Goal: Register for event/course

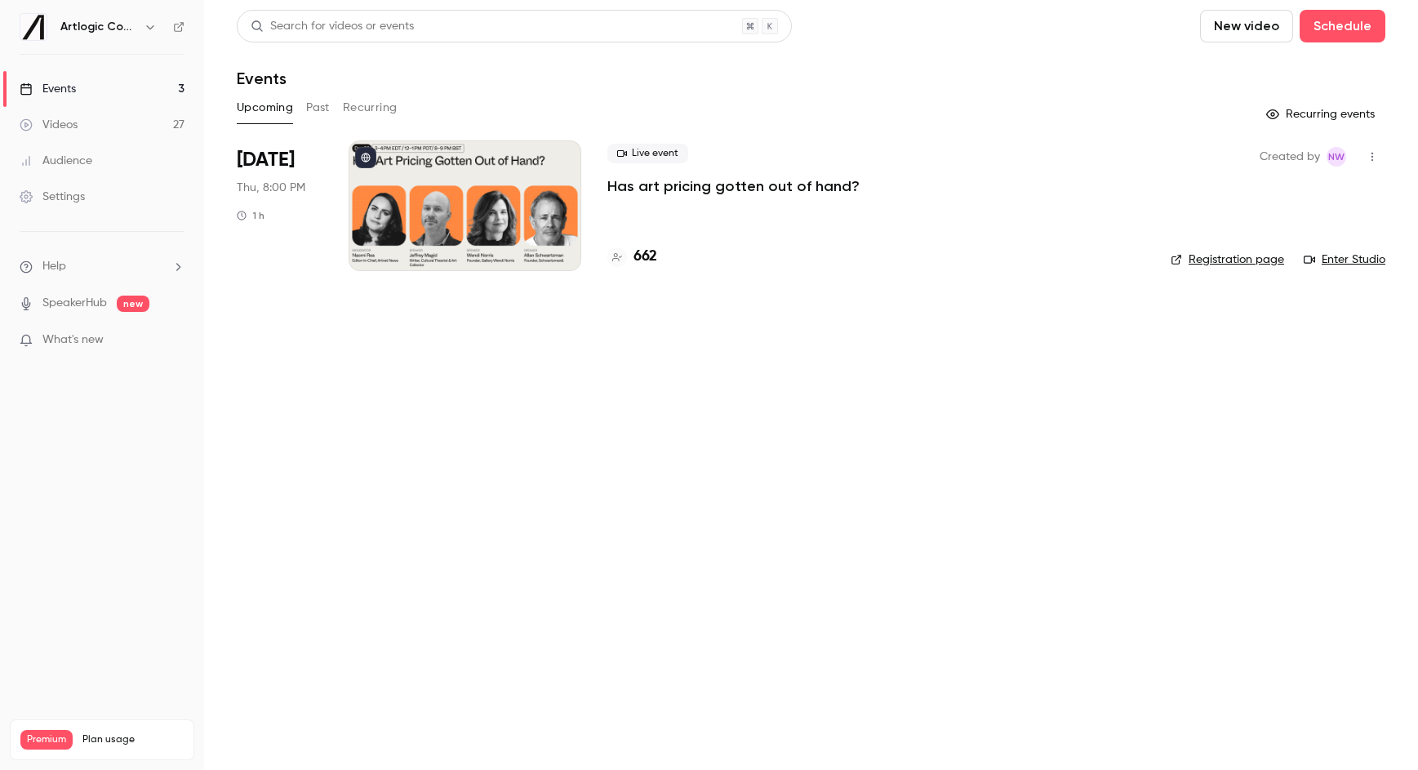
click at [629, 202] on div "Live event Has art pricing gotten out of hand? 662" at bounding box center [875, 205] width 537 height 131
click at [628, 192] on p "Has art pricing gotten out of hand?" at bounding box center [733, 186] width 252 height 20
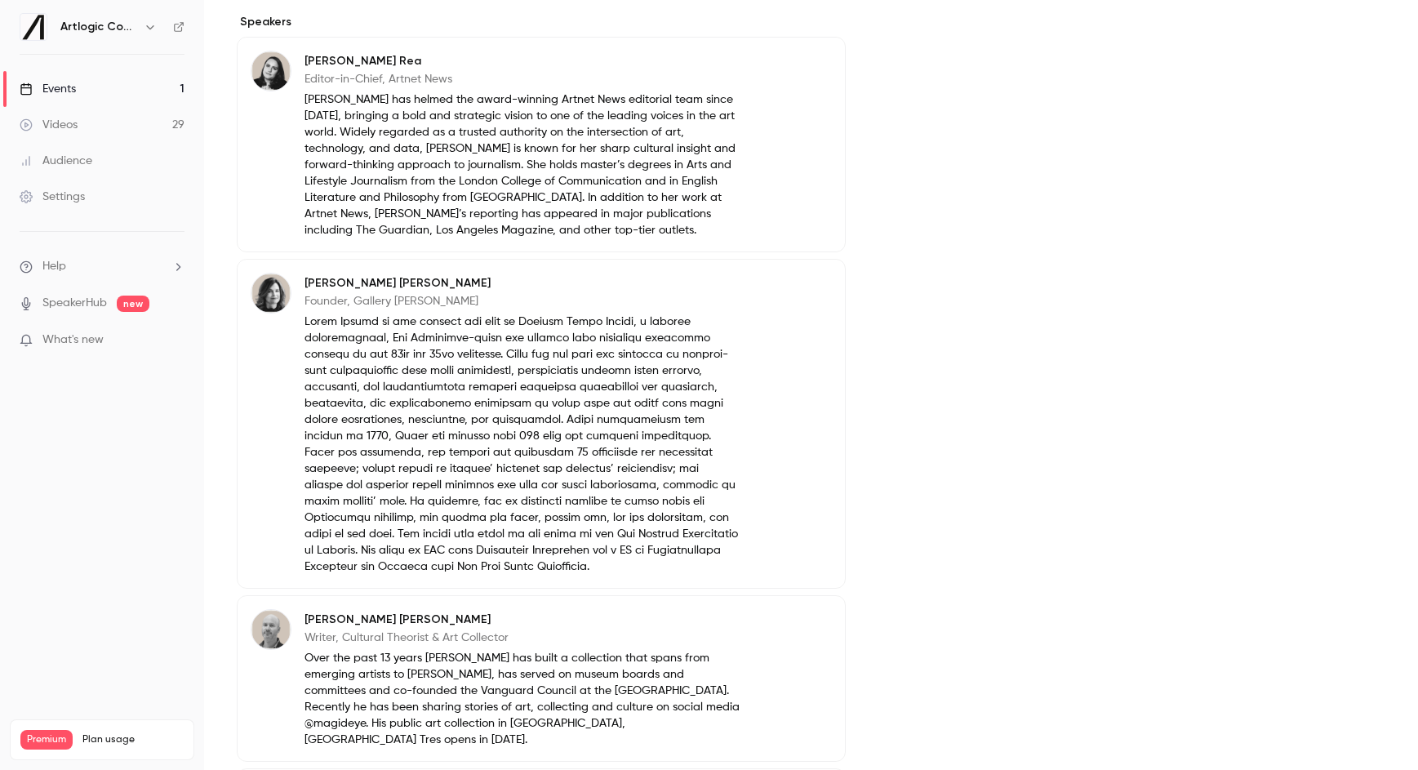
scroll to position [966, 0]
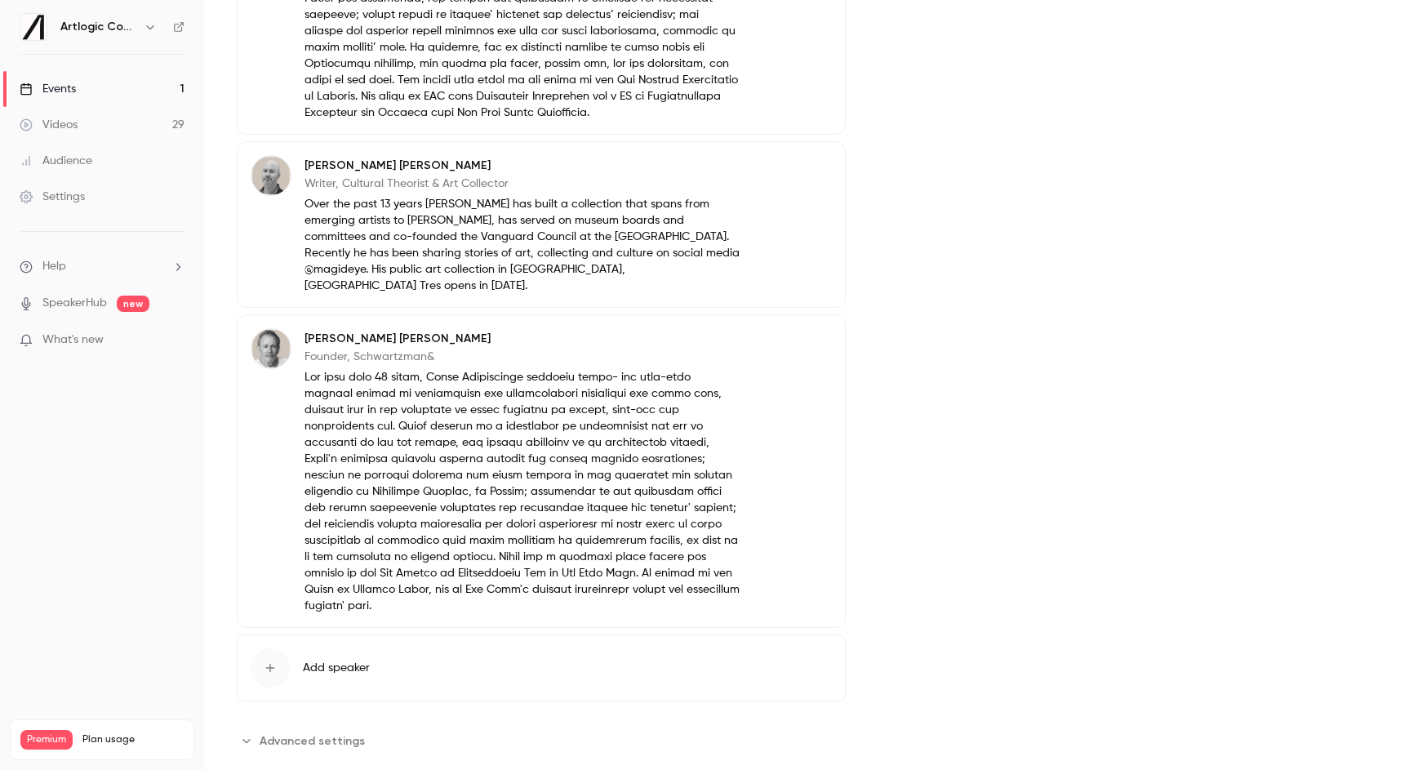
click at [338, 732] on span "Advanced settings" at bounding box center [312, 740] width 105 height 17
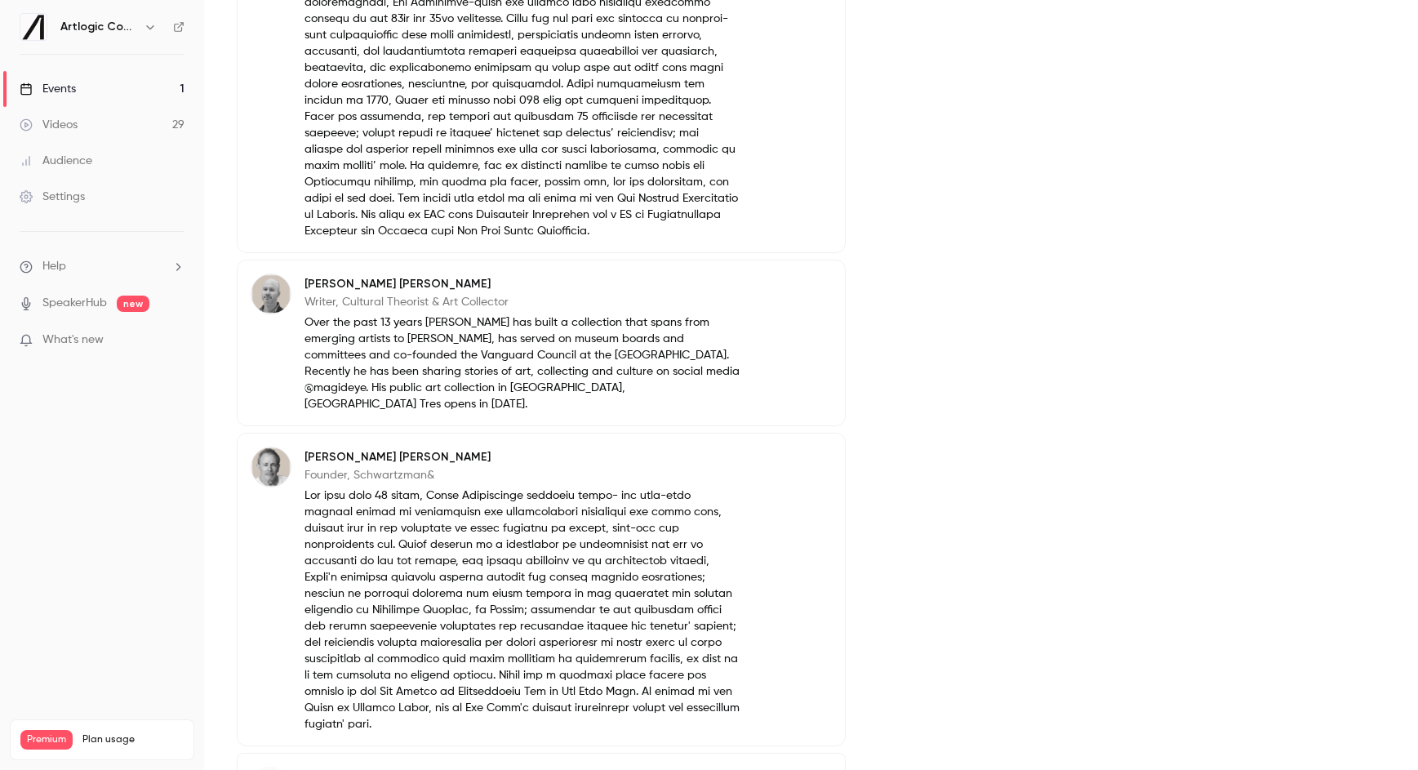
scroll to position [829, 0]
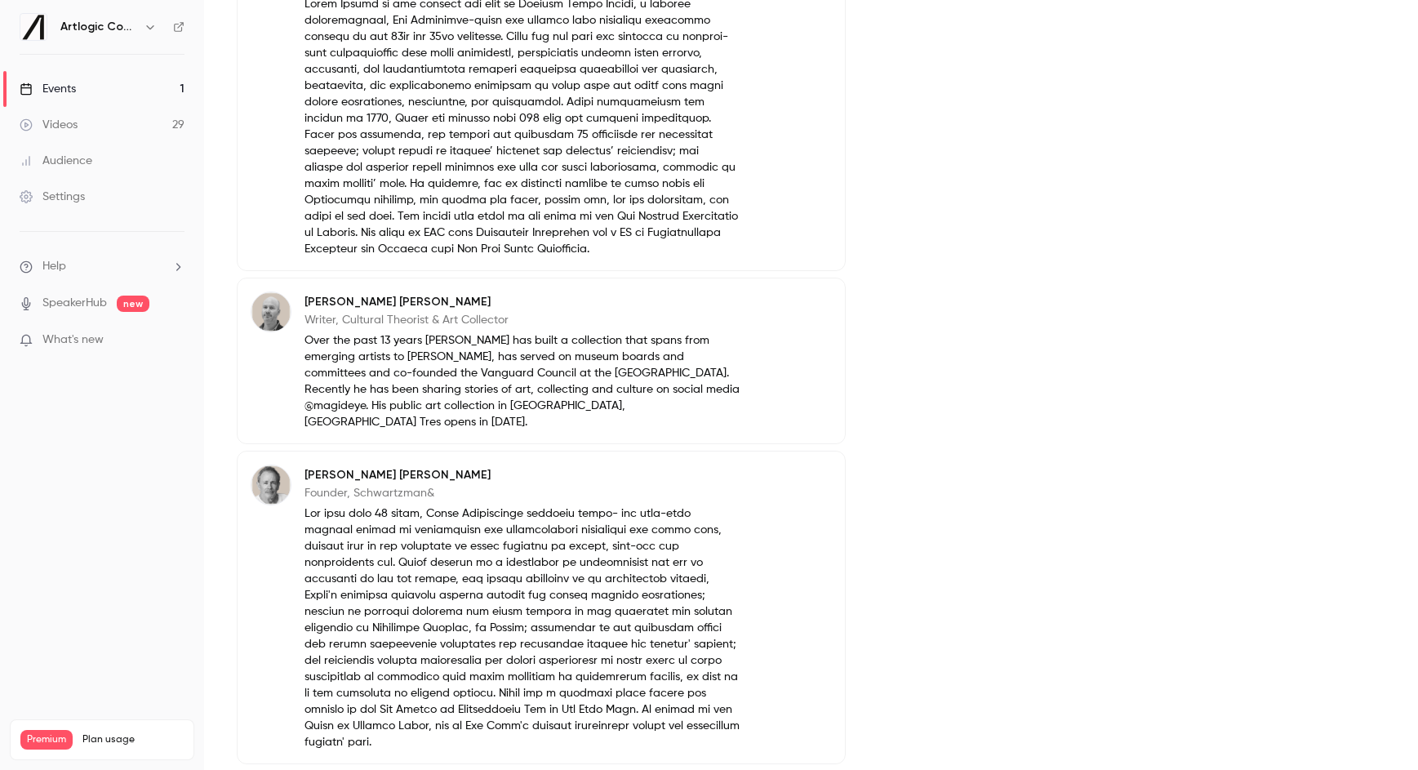
click at [117, 94] on link "Events 1" at bounding box center [102, 89] width 204 height 36
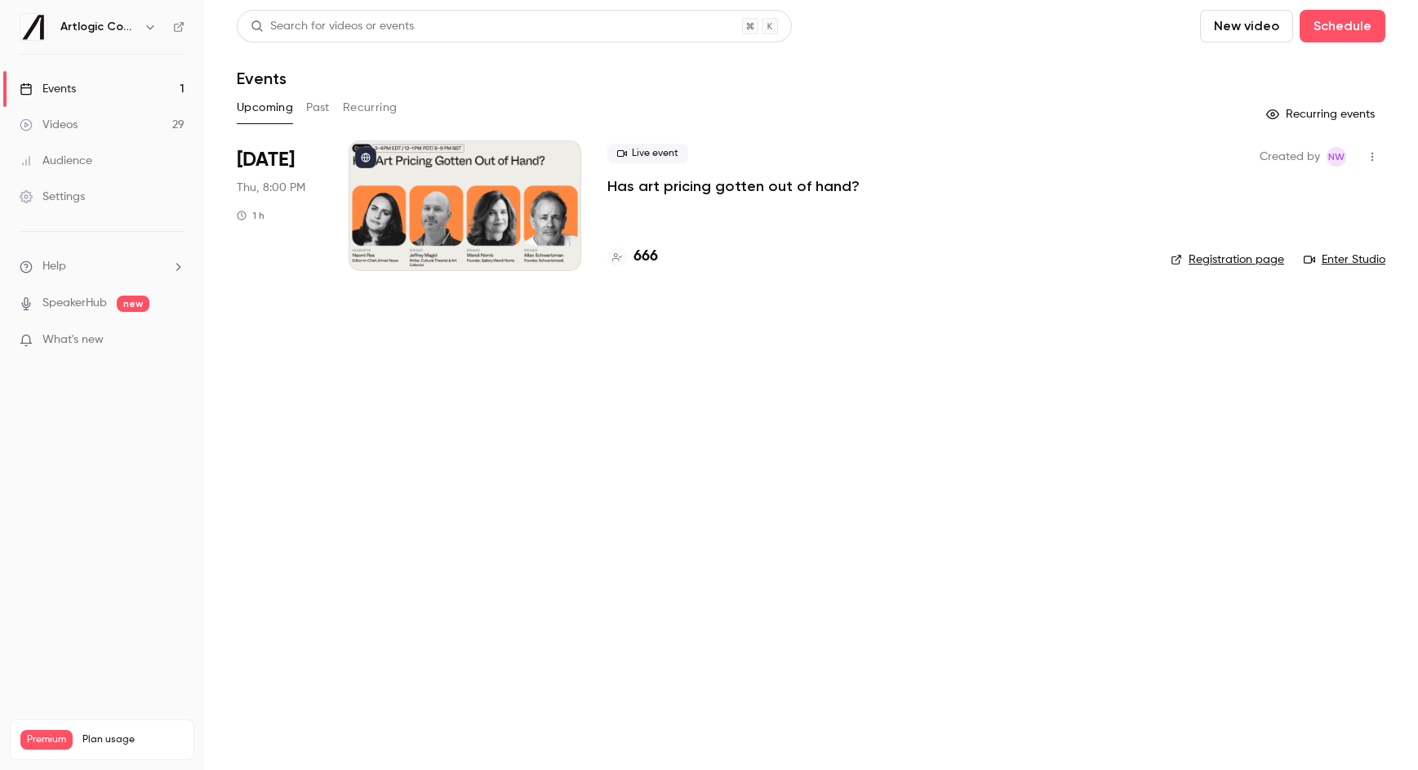
click at [631, 187] on p "Has art pricing gotten out of hand?" at bounding box center [733, 186] width 252 height 20
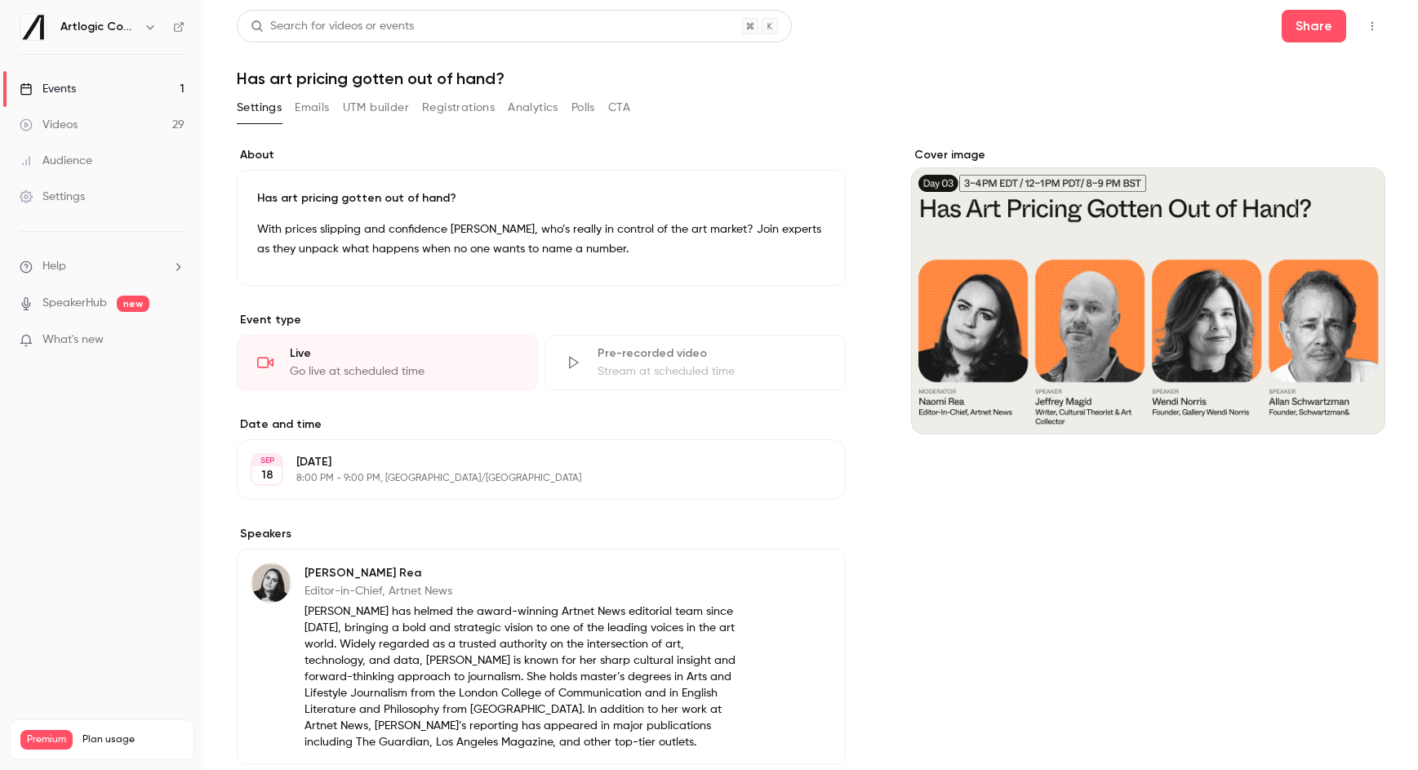
click at [91, 87] on link "Events 1" at bounding box center [102, 89] width 204 height 36
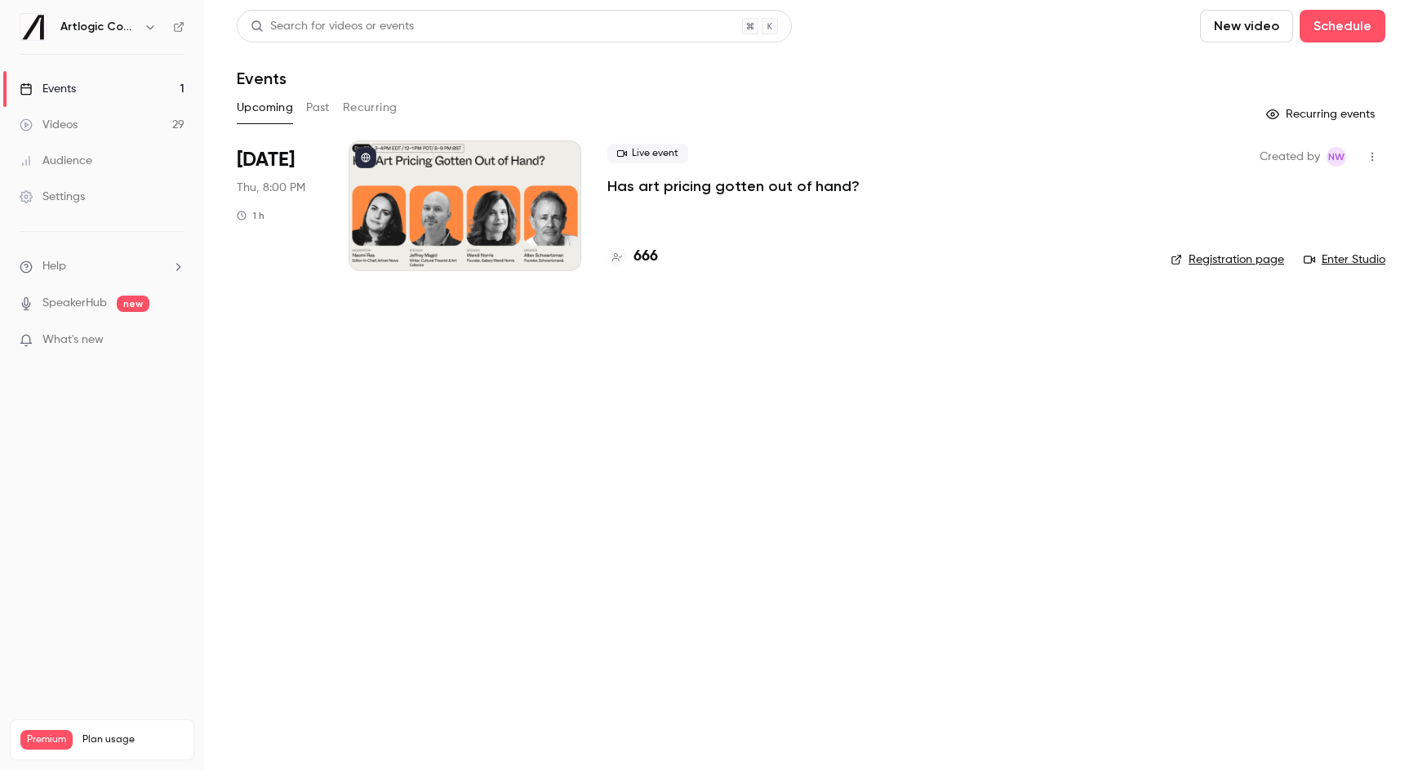
click at [1337, 260] on link "Enter Studio" at bounding box center [1345, 259] width 82 height 16
click at [1220, 259] on link "Registration page" at bounding box center [1227, 259] width 113 height 16
